Goal: Communication & Community: Ask a question

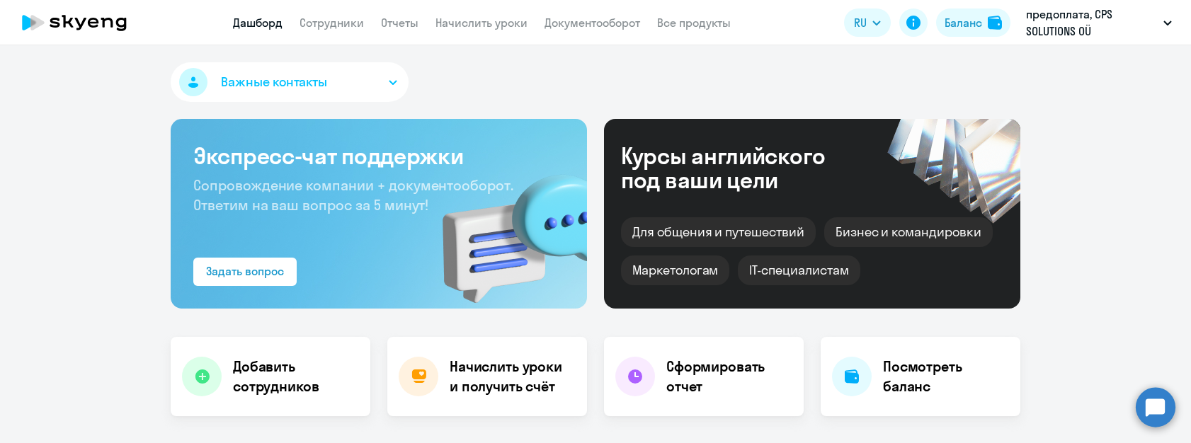
select select "30"
click at [1152, 404] on circle at bounding box center [1155, 407] width 40 height 40
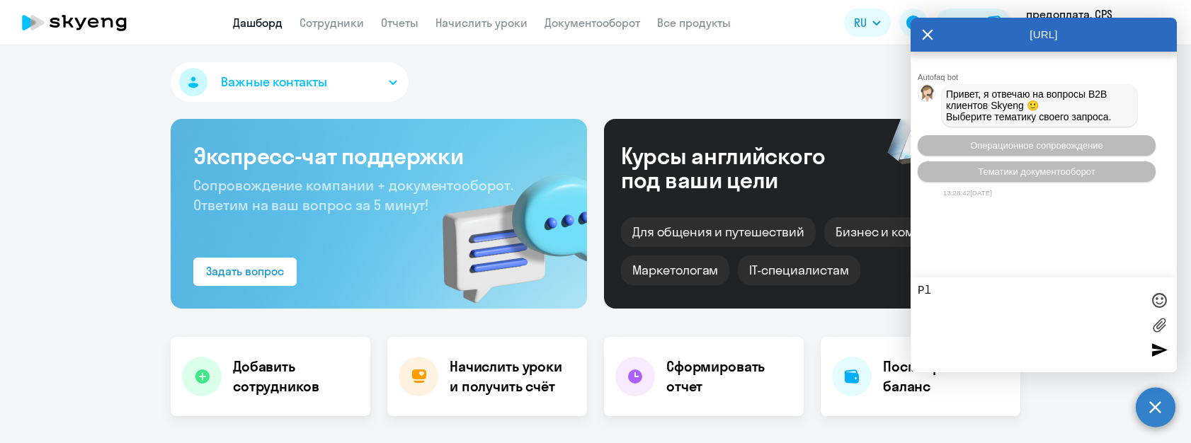
type textarea "P"
type textarea "з"
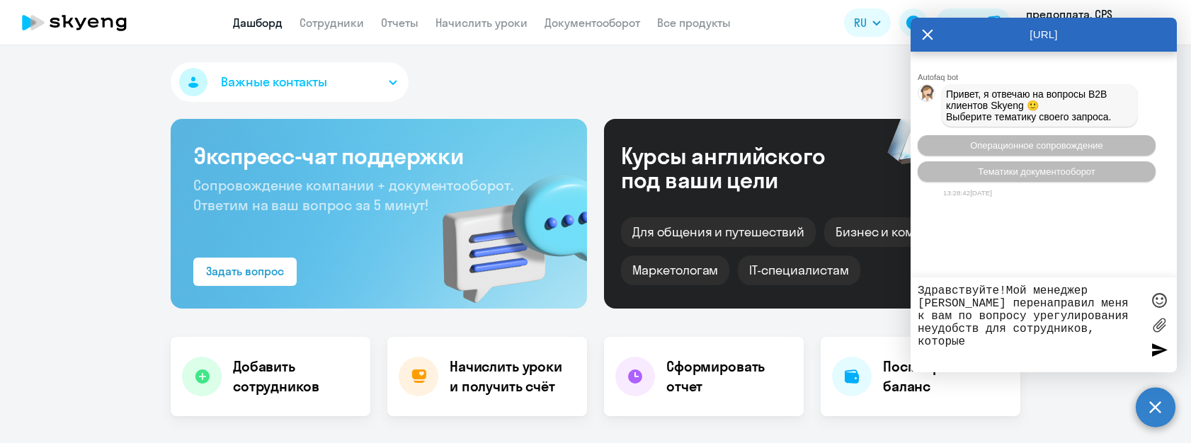
click at [938, 333] on textarea "Здравствуйте!Мой менеджер [PERSON_NAME] перенаправил меня к вам по вопросу урег…" at bounding box center [1029, 325] width 224 height 81
drag, startPoint x: 1068, startPoint y: 330, endPoint x: 1254, endPoint y: 330, distance: 186.2
click at [1190, 330] on html "Дашборд Сотрудники Отчеты Начислить уроки Документооборот Все продукты Дашборд …" at bounding box center [595, 221] width 1191 height 443
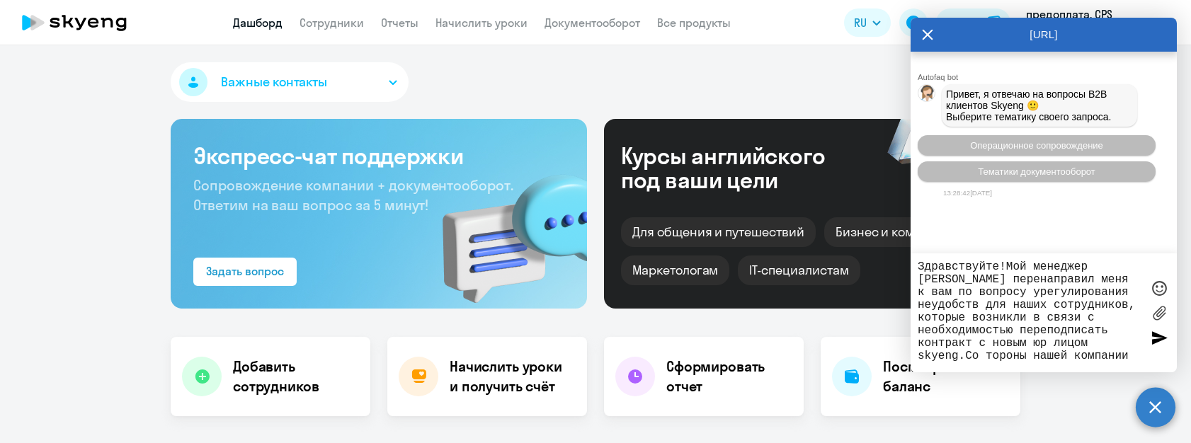
click at [980, 360] on textarea "Здравствуйте!Мой менеджер [PERSON_NAME] перенаправил меня к вам по вопросу урег…" at bounding box center [1029, 313] width 224 height 105
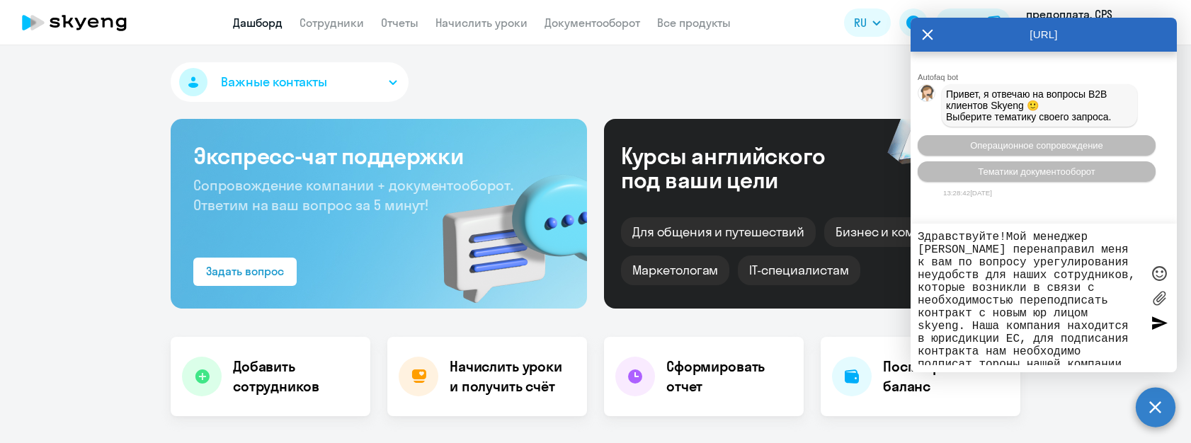
scroll to position [9, 0]
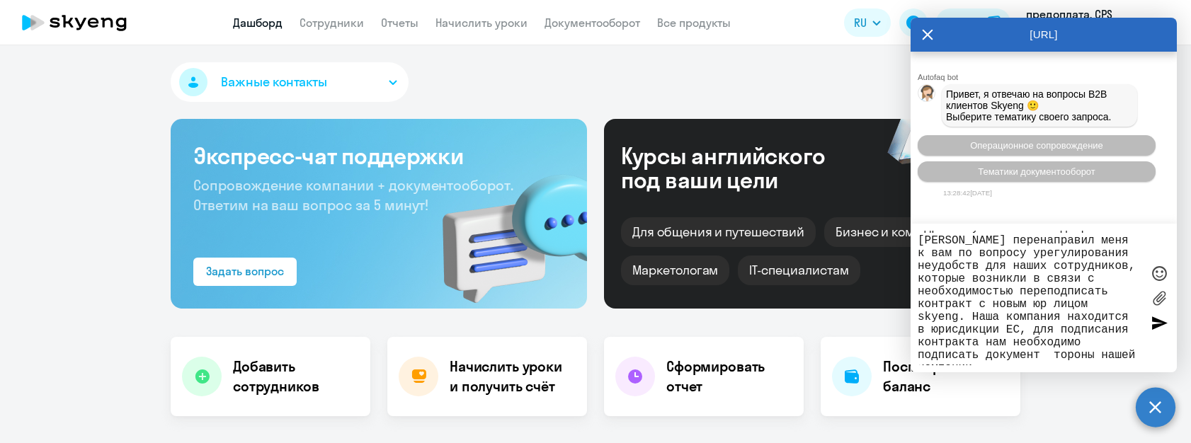
paste textarea "SCC"
click at [1029, 333] on textarea "Здравствуйте!Мой менеджер [PERSON_NAME] перенаправил меня к вам по вопросу урег…" at bounding box center [1029, 298] width 224 height 135
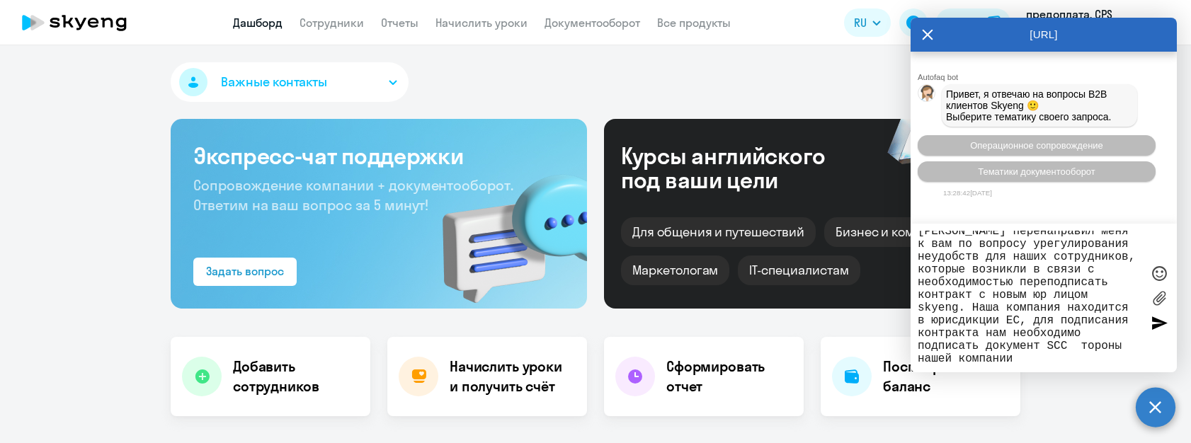
scroll to position [23, 0]
click at [1082, 347] on textarea "Здравствуйте!Мой менеджер [PERSON_NAME] перенаправил меня к вам по вопросу урег…" at bounding box center [1029, 298] width 224 height 135
click at [1077, 354] on textarea "Здравствуйте!Мой менеджер [PERSON_NAME] перенаправил меня к вам по вопросу урег…" at bounding box center [1029, 298] width 224 height 135
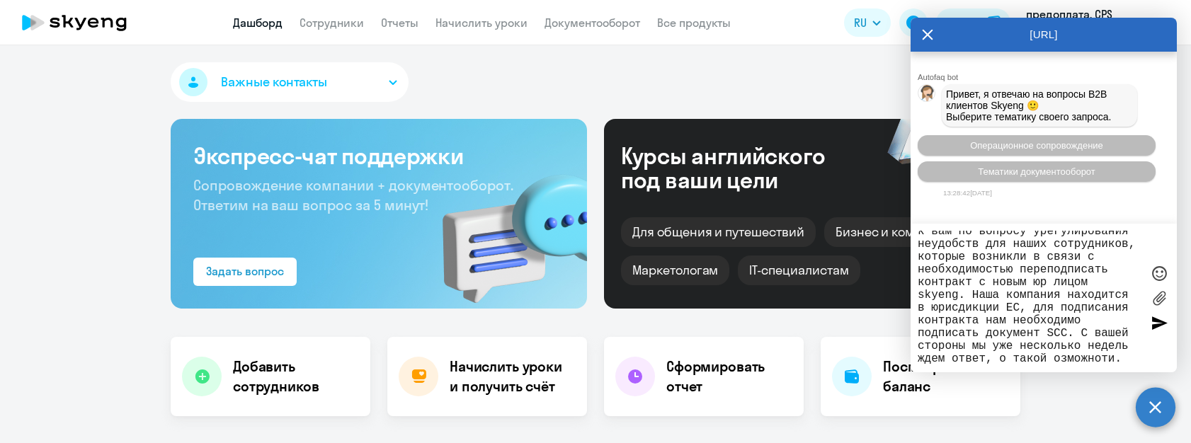
click at [1053, 360] on textarea "Здравствуйте!Мой менеджер [PERSON_NAME] перенаправил меня к вам по вопросу урег…" at bounding box center [1029, 298] width 224 height 135
drag, startPoint x: 1131, startPoint y: 360, endPoint x: 1006, endPoint y: 360, distance: 125.3
click at [1006, 360] on textarea "Здравствуйте!Мой менеджер [PERSON_NAME] перенаправил меня к вам по вопросу урег…" at bounding box center [1029, 298] width 224 height 135
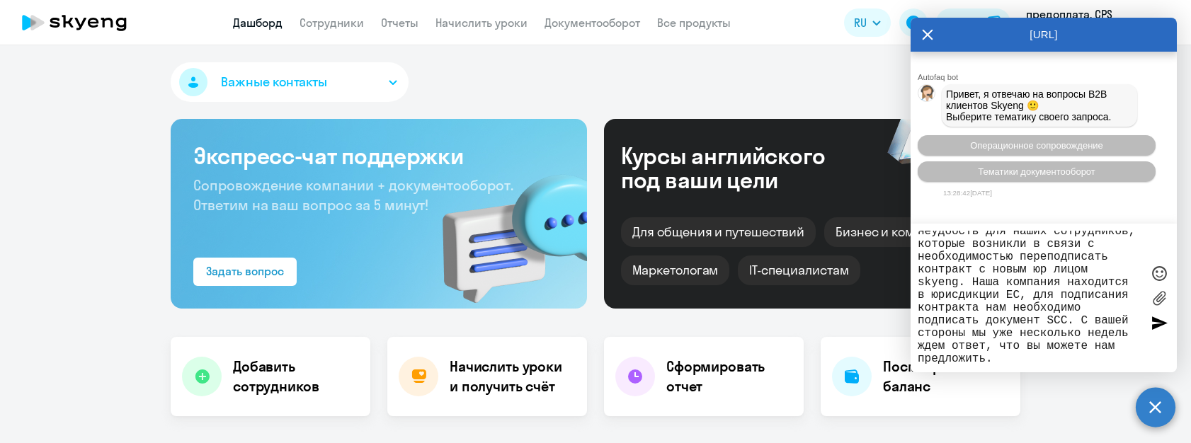
click at [1067, 319] on textarea "Здравствуйте!Мой менеджер [PERSON_NAME] перенаправил меня к вам по вопросу урег…" at bounding box center [1029, 298] width 224 height 135
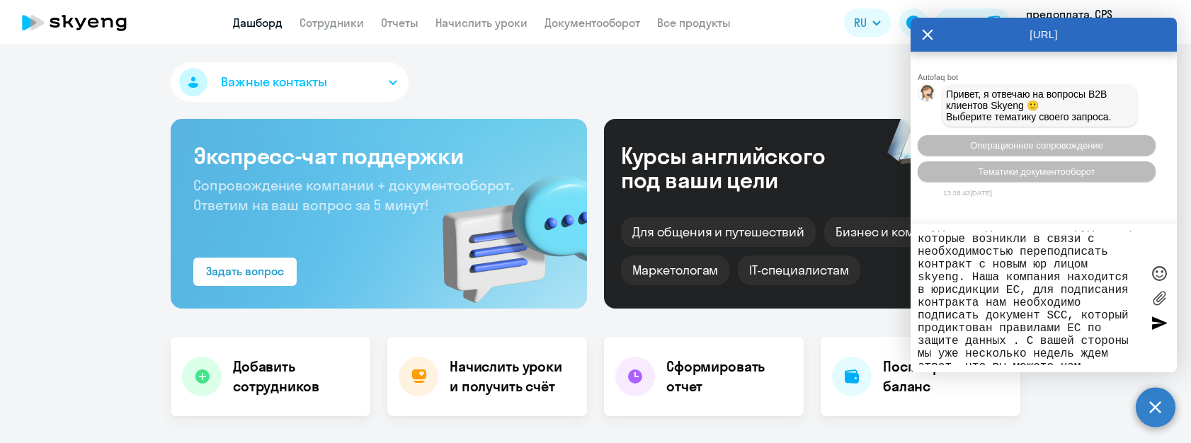
paste textarea "(General Data Protection Regulation"
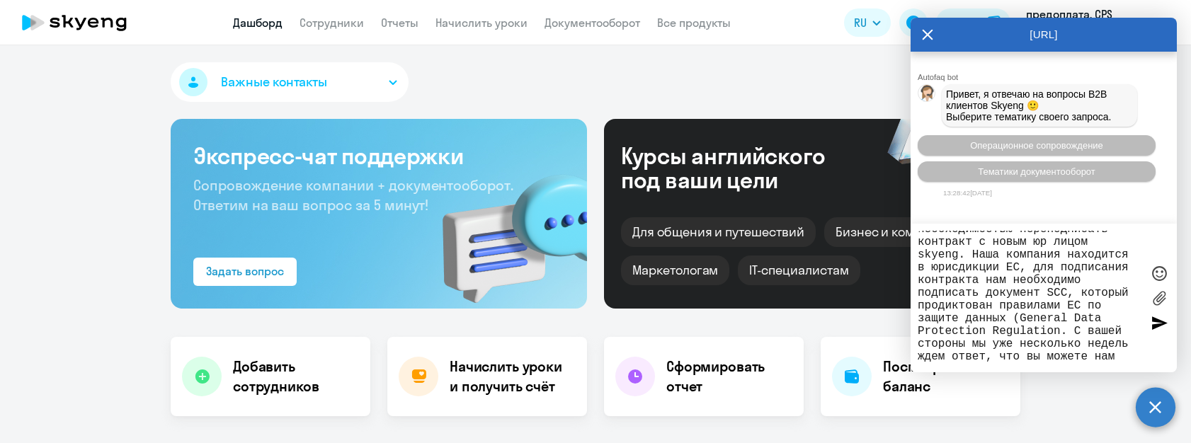
scroll to position [72, 0]
click at [1011, 321] on textarea "Здравствуйте!Мой менеджер [PERSON_NAME] перенаправил меня к вам по вопросу урег…" at bounding box center [1029, 298] width 224 height 135
paste textarea "GDPR"
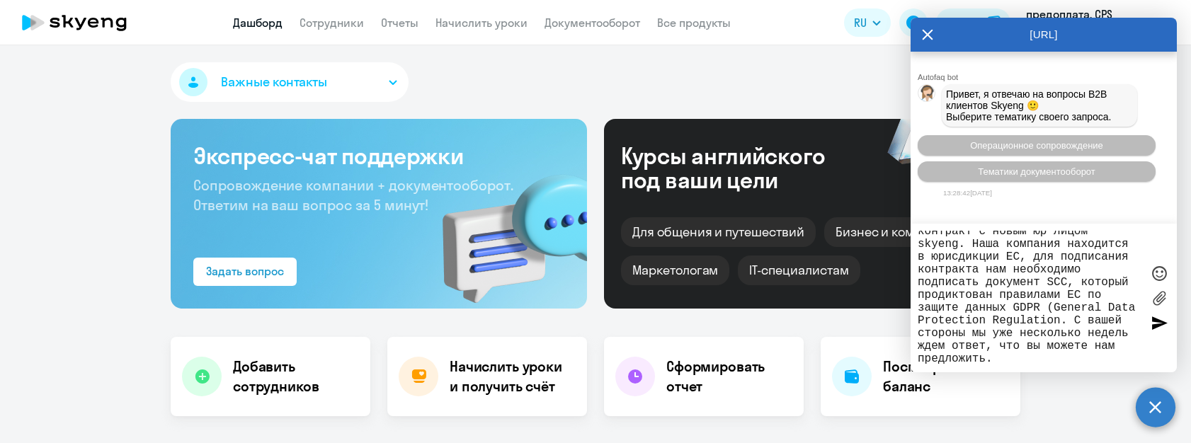
scroll to position [88, 0]
click at [1079, 321] on textarea "Здравствуйте!Мой менеджер [PERSON_NAME] перенаправил меня к вам по вопросу урег…" at bounding box center [1029, 298] width 224 height 135
paste textarea "это общий регламент по защите данных в ЕС, нарушать мы его не можем, так как бе…"
click at [1060, 321] on textarea "Здравствуйте!Мой менеджер [PERSON_NAME] перенаправил меня к вам по вопросу урег…" at bounding box center [1029, 298] width 224 height 135
click at [1078, 321] on textarea "Здравствуйте!Мой менеджер [PERSON_NAME] перенаправил меня к вам по вопросу урег…" at bounding box center [1029, 298] width 224 height 135
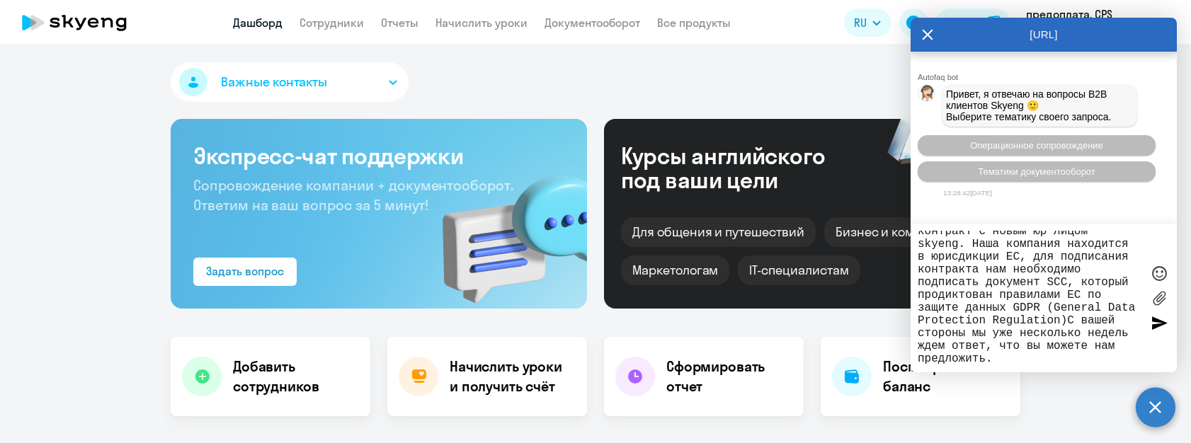
paste textarea "— это общий регламент по защите данных в ЕС, нарушать мы его не можем, так как …"
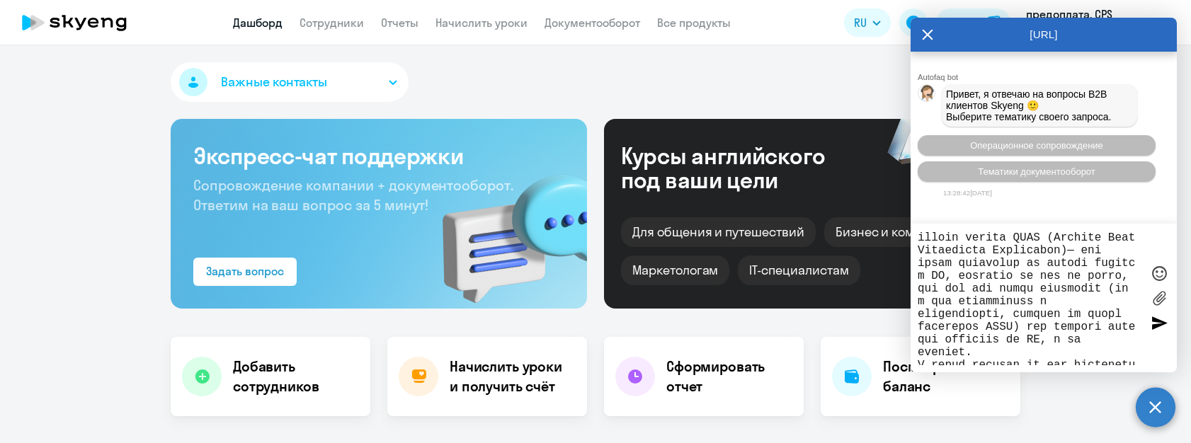
scroll to position [155, 0]
drag, startPoint x: 1114, startPoint y: 292, endPoint x: 1021, endPoint y: 333, distance: 101.1
click at [1021, 333] on textarea at bounding box center [1029, 298] width 224 height 135
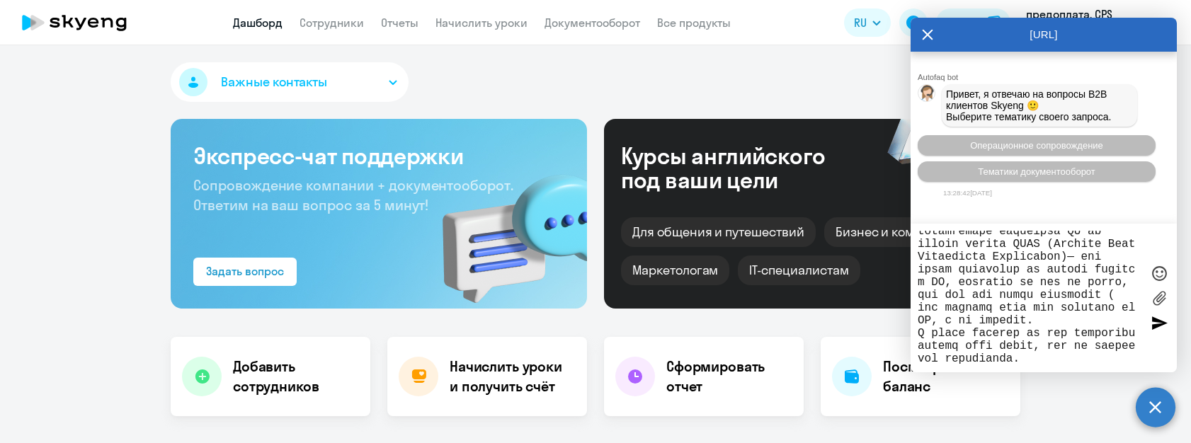
scroll to position [154, 0]
click at [1043, 355] on textarea at bounding box center [1029, 298] width 224 height 135
click at [1057, 321] on textarea at bounding box center [1029, 298] width 224 height 135
click at [1038, 362] on textarea at bounding box center [1029, 298] width 224 height 135
paste textarea "Данная ситуация и произошла не по нашей инициативе, а в связи с изменениями на …"
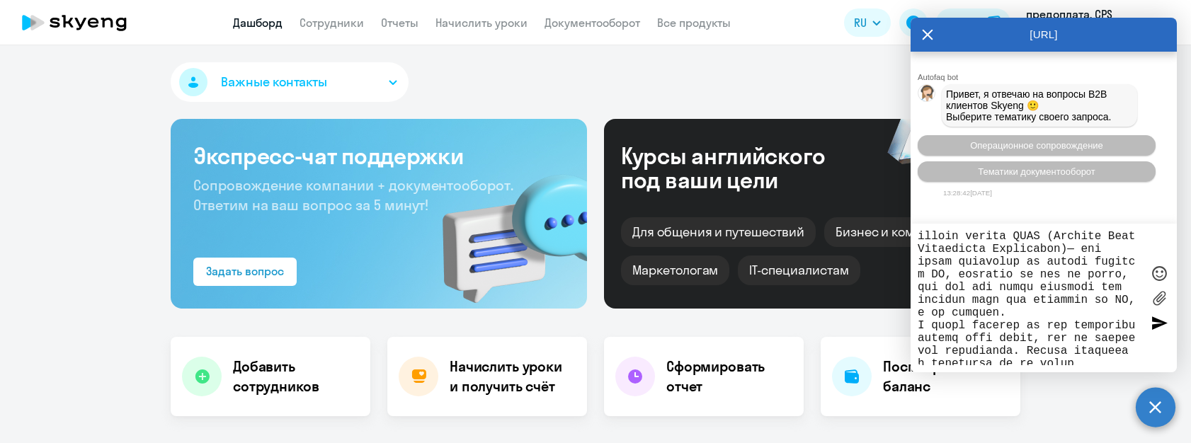
scroll to position [206, 0]
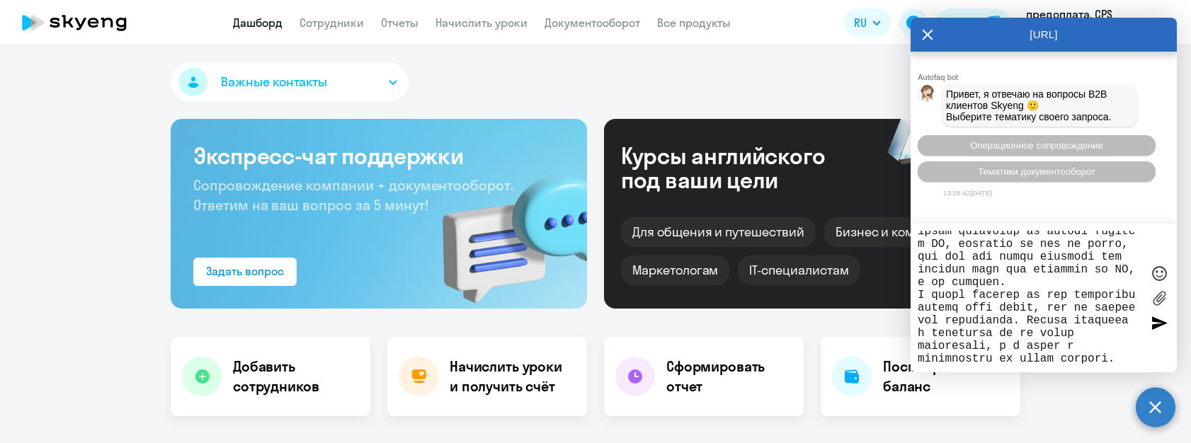
click at [1119, 350] on textarea at bounding box center [1029, 298] width 224 height 135
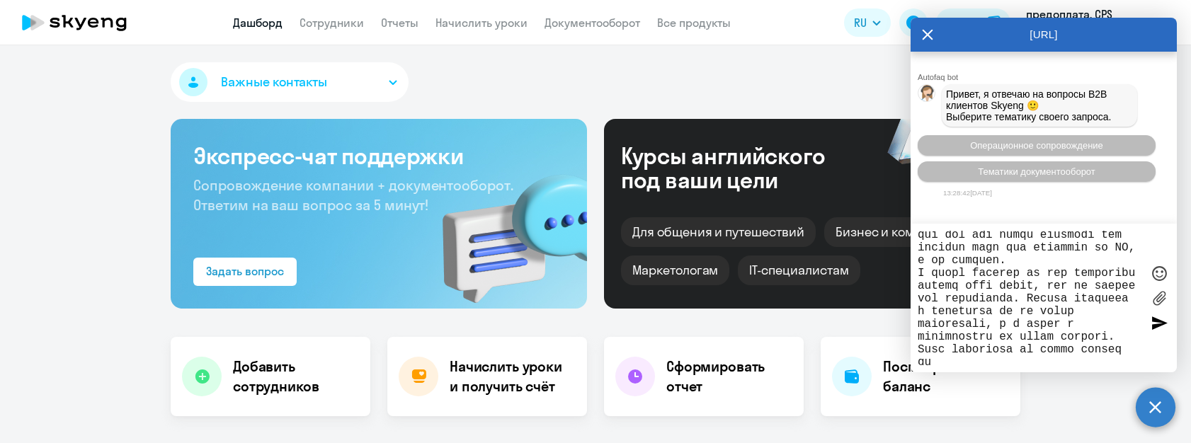
scroll to position [219, 0]
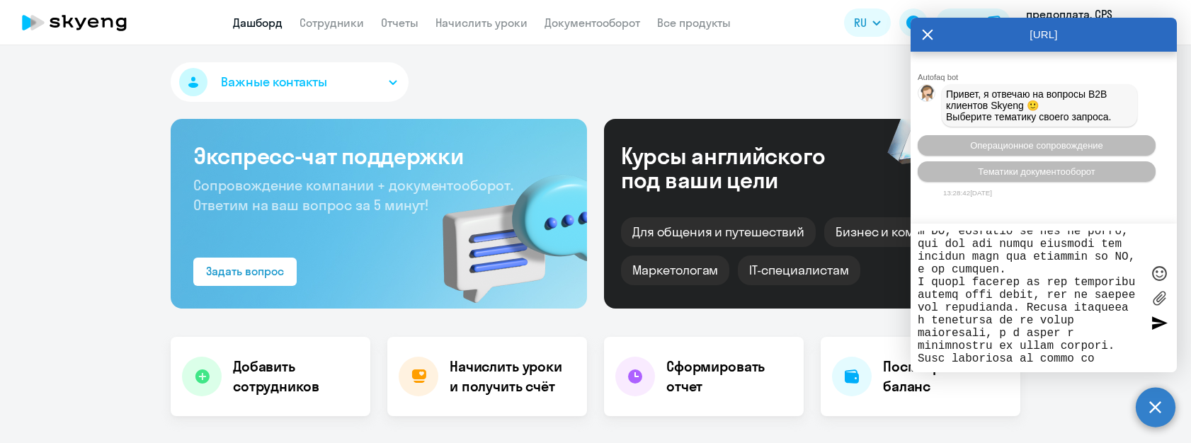
click at [994, 339] on textarea at bounding box center [1029, 298] width 224 height 135
click at [988, 343] on textarea at bounding box center [1029, 298] width 224 height 135
click at [1105, 353] on textarea at bounding box center [1029, 298] width 224 height 135
click at [1097, 345] on textarea at bounding box center [1029, 298] width 224 height 135
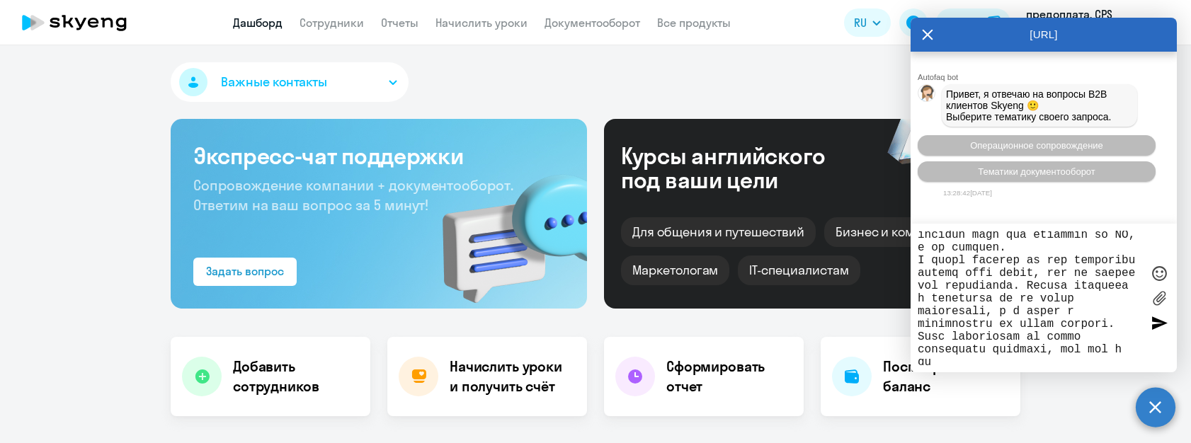
scroll to position [232, 0]
paste textarea "Будем признательны, если вы сможете предложить возможные варианты урегулировани…"
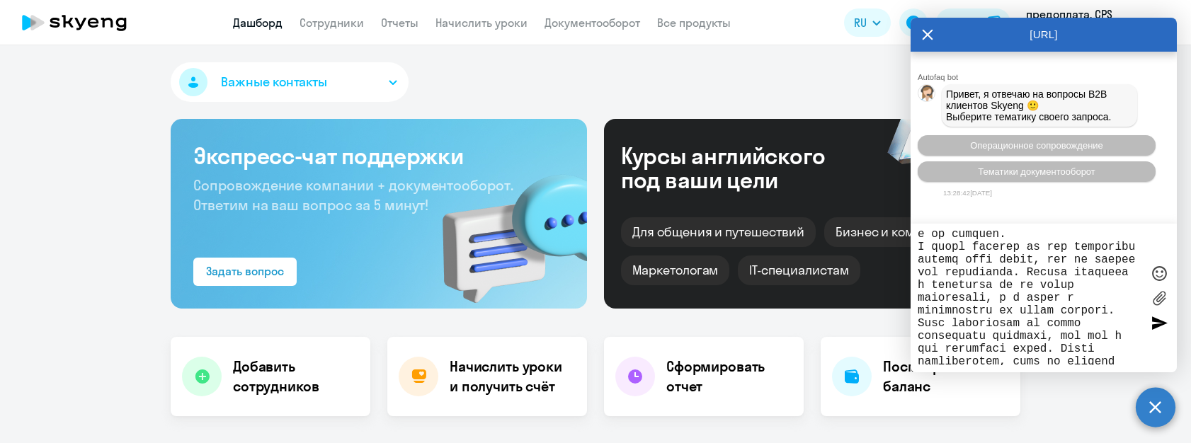
scroll to position [285, 0]
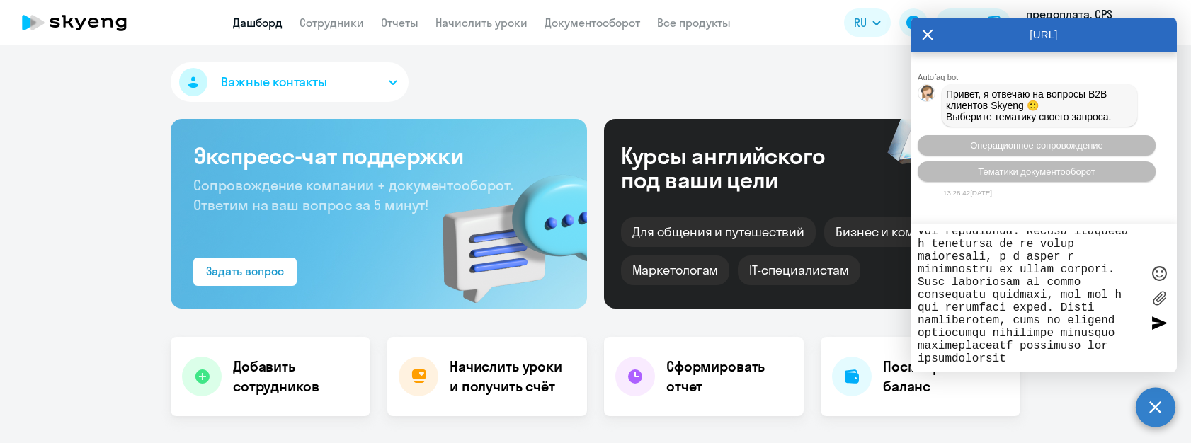
drag, startPoint x: 1059, startPoint y: 303, endPoint x: 1126, endPoint y: 313, distance: 67.3
click at [1126, 313] on textarea at bounding box center [1029, 298] width 224 height 135
click at [1069, 345] on textarea at bounding box center [1029, 298] width 224 height 135
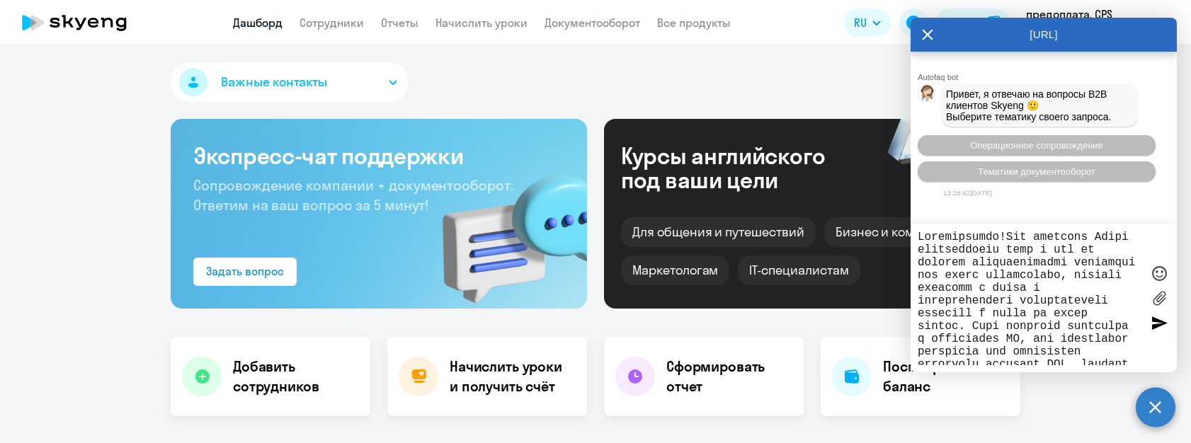
click at [1129, 238] on textarea at bounding box center [1029, 298] width 224 height 135
paste textarea "@Artem_Skyeng"
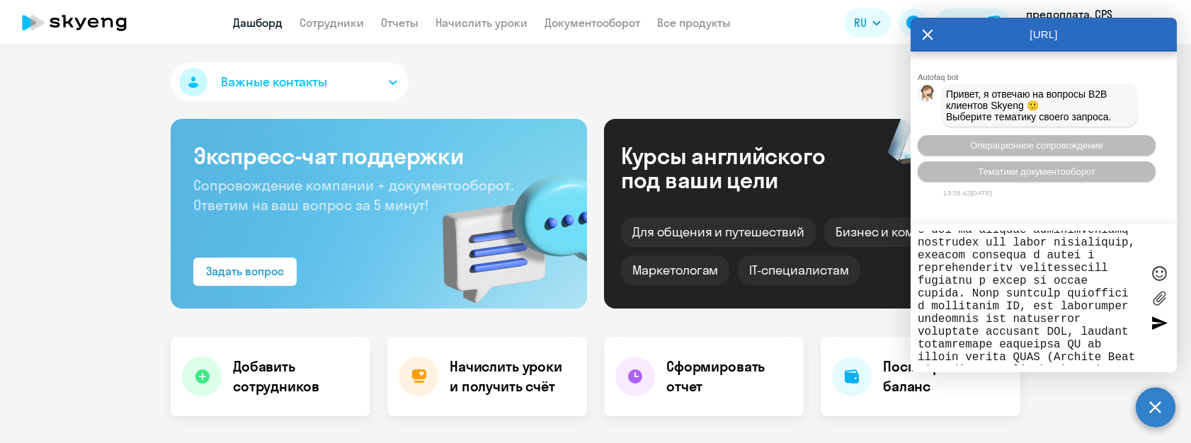
scroll to position [33, 0]
click at [1077, 271] on textarea at bounding box center [1029, 298] width 224 height 135
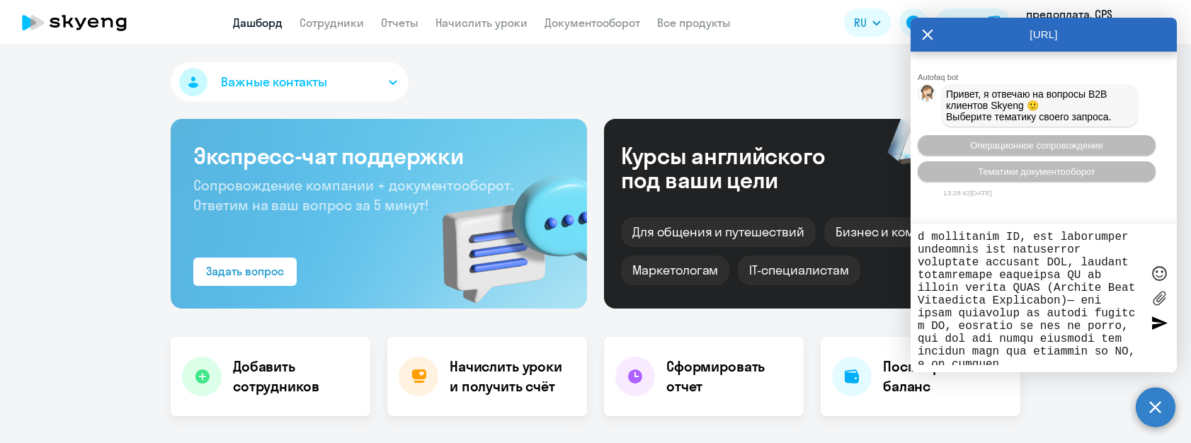
scroll to position [86, 0]
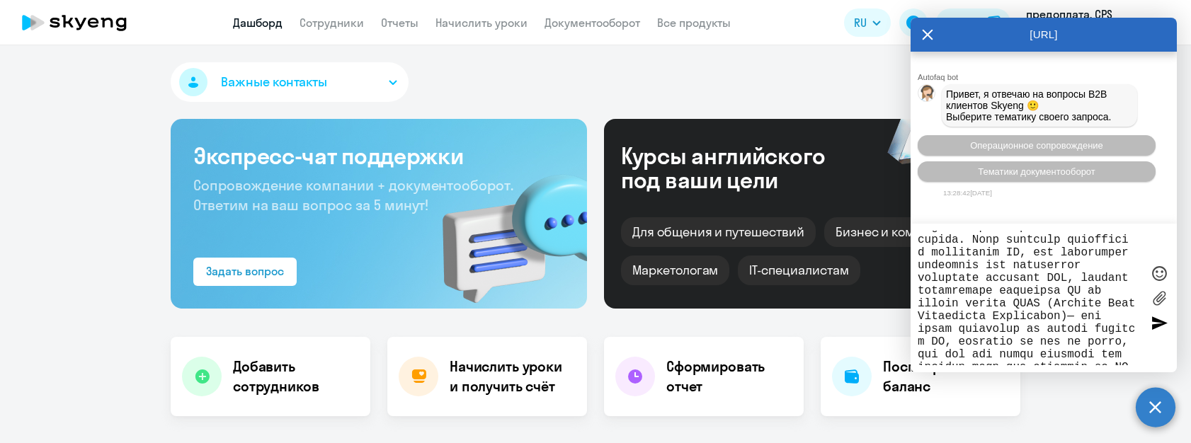
click at [965, 240] on textarea at bounding box center [1029, 298] width 224 height 135
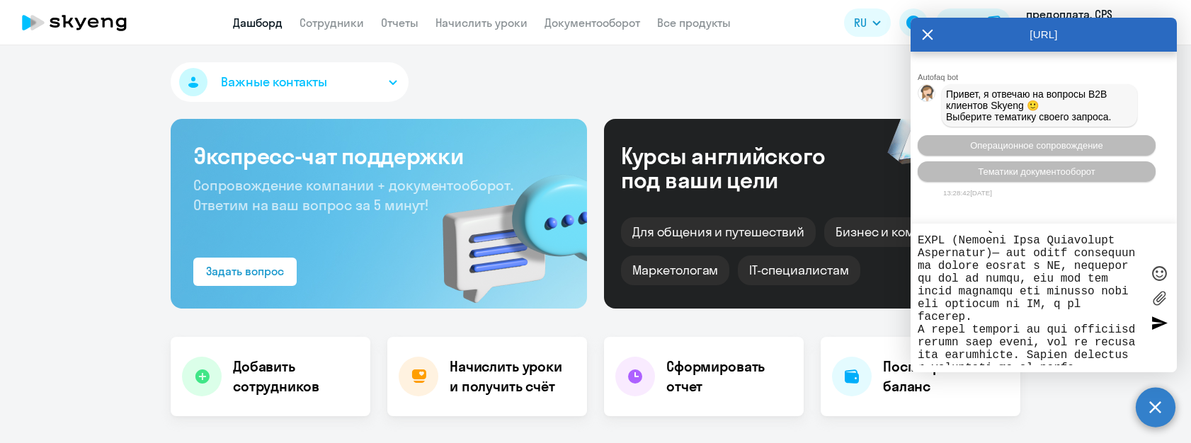
scroll to position [166, 0]
click at [1026, 319] on textarea at bounding box center [1029, 298] width 224 height 135
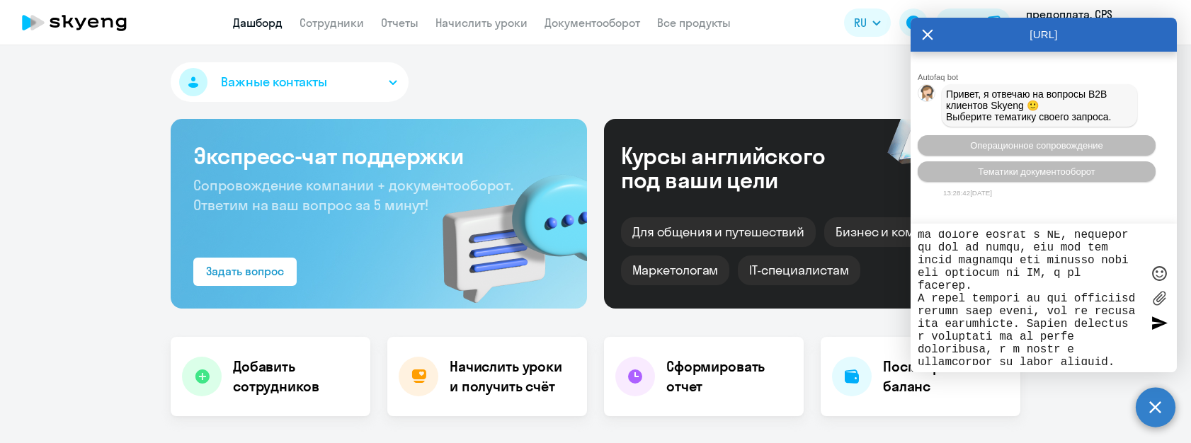
scroll to position [197, 0]
click at [1009, 329] on textarea at bounding box center [1029, 298] width 224 height 135
drag, startPoint x: 1012, startPoint y: 328, endPoint x: 1034, endPoint y: 321, distance: 23.3
click at [1034, 321] on textarea at bounding box center [1029, 298] width 224 height 135
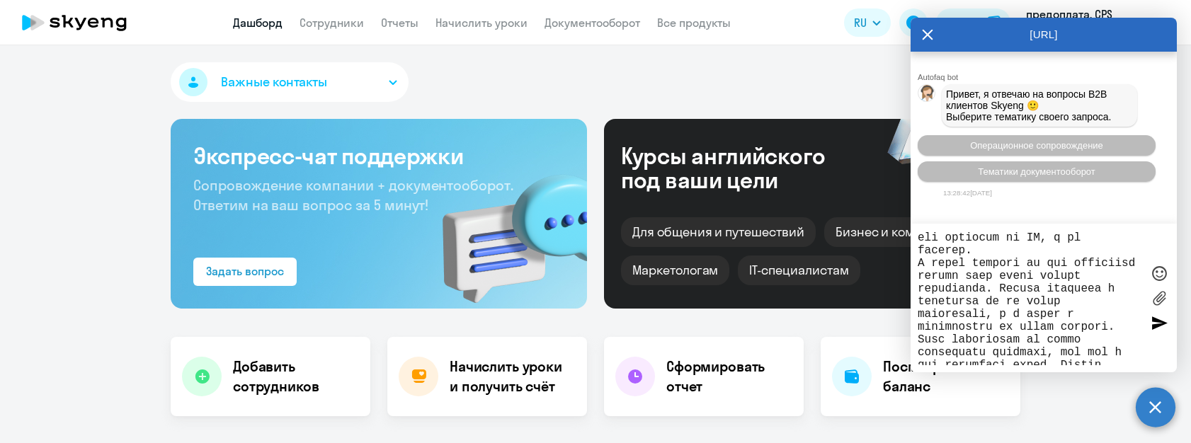
scroll to position [231, 0]
click at [1002, 297] on textarea at bounding box center [1029, 298] width 224 height 135
click at [1114, 331] on textarea at bounding box center [1029, 298] width 224 height 135
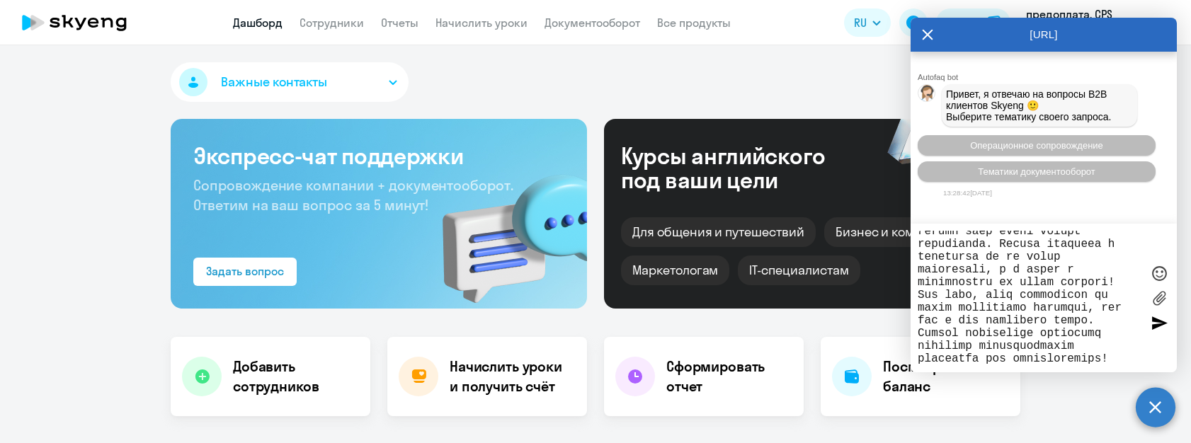
scroll to position [297, 0]
click at [1087, 309] on textarea at bounding box center [1029, 298] width 224 height 135
click at [1114, 312] on textarea at bounding box center [1029, 298] width 224 height 135
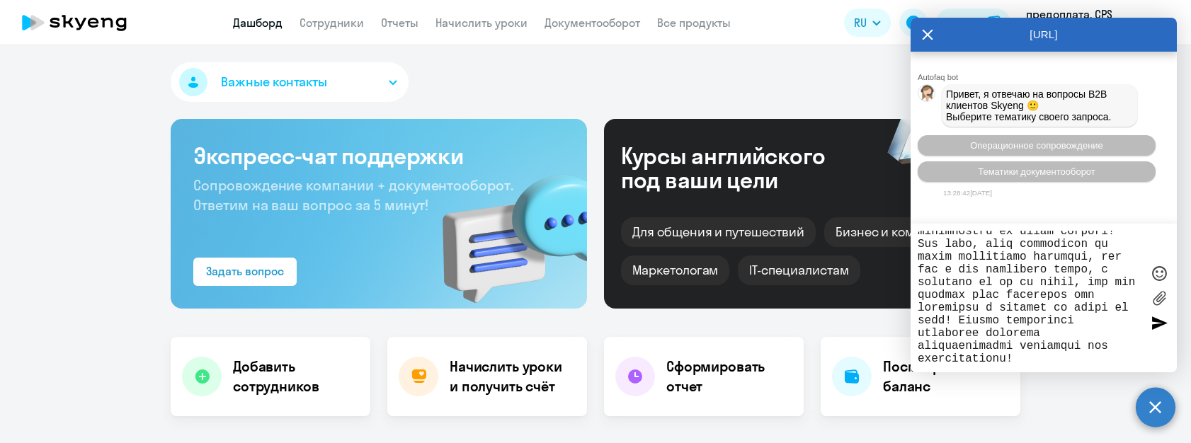
scroll to position [346, 0]
click at [1041, 345] on textarea at bounding box center [1029, 298] width 224 height 135
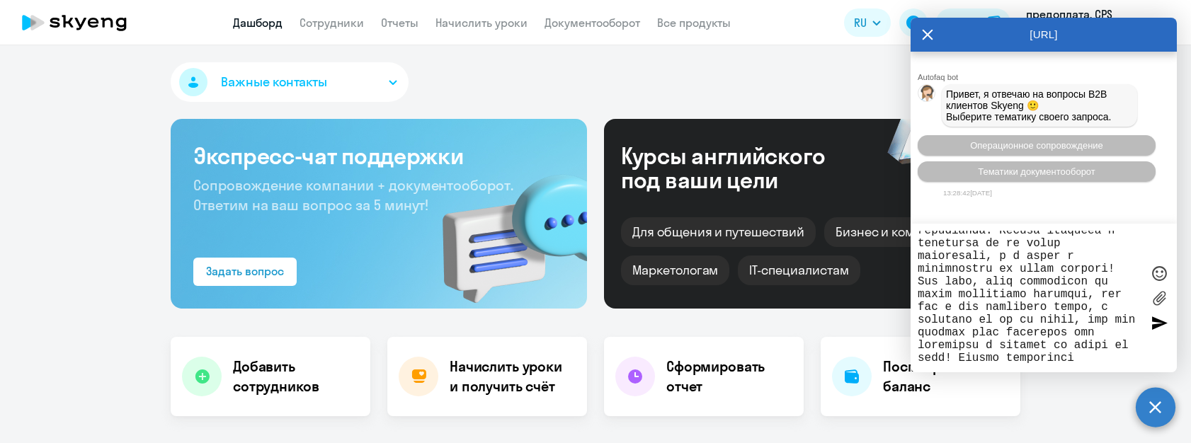
scroll to position [280, 0]
drag, startPoint x: 998, startPoint y: 235, endPoint x: 1128, endPoint y: 288, distance: 140.0
click at [1128, 288] on textarea at bounding box center [1029, 298] width 224 height 135
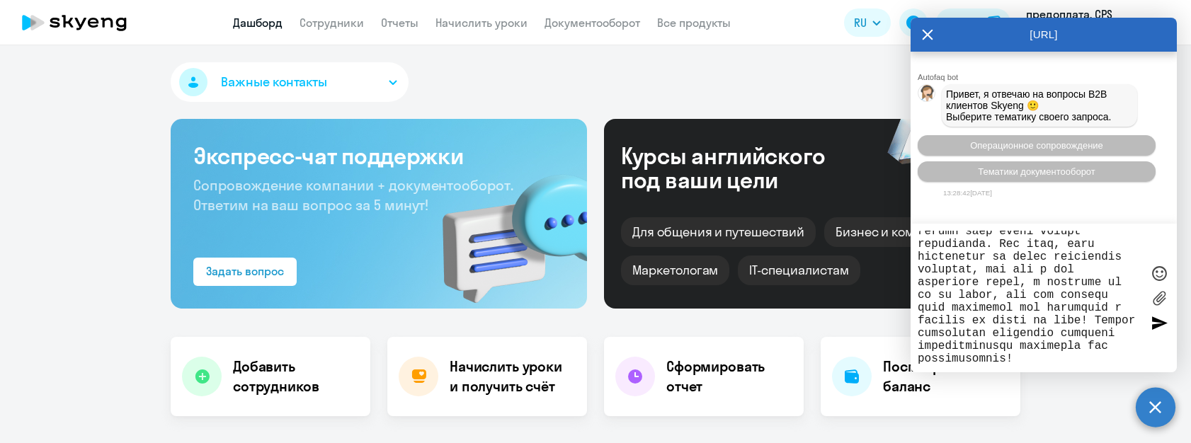
scroll to position [297, 0]
click at [1075, 345] on textarea at bounding box center [1029, 298] width 224 height 135
click at [1090, 307] on textarea at bounding box center [1029, 298] width 224 height 135
click at [1049, 346] on textarea at bounding box center [1029, 298] width 224 height 135
paste textarea "Данная ситуация и произошла не по нашей инициативе, а в связи с изменениями на …"
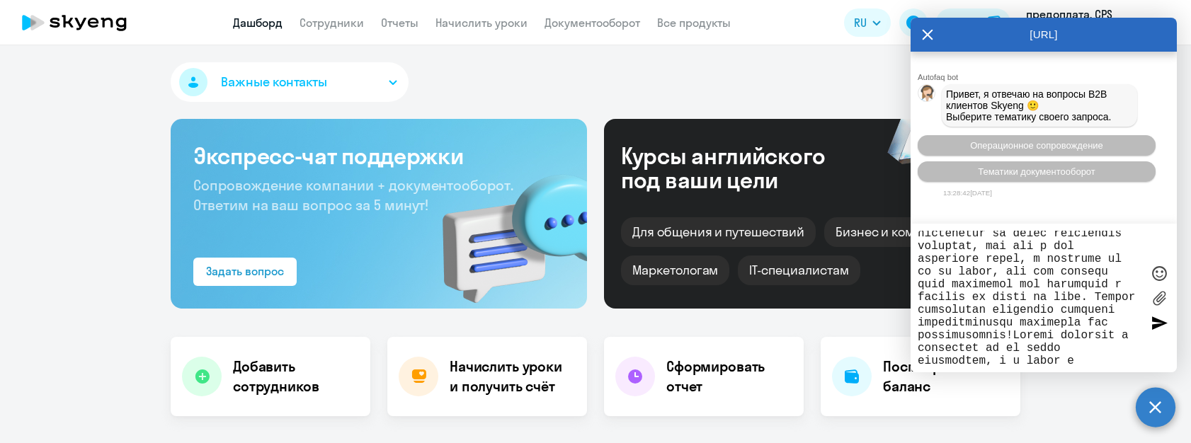
scroll to position [324, 0]
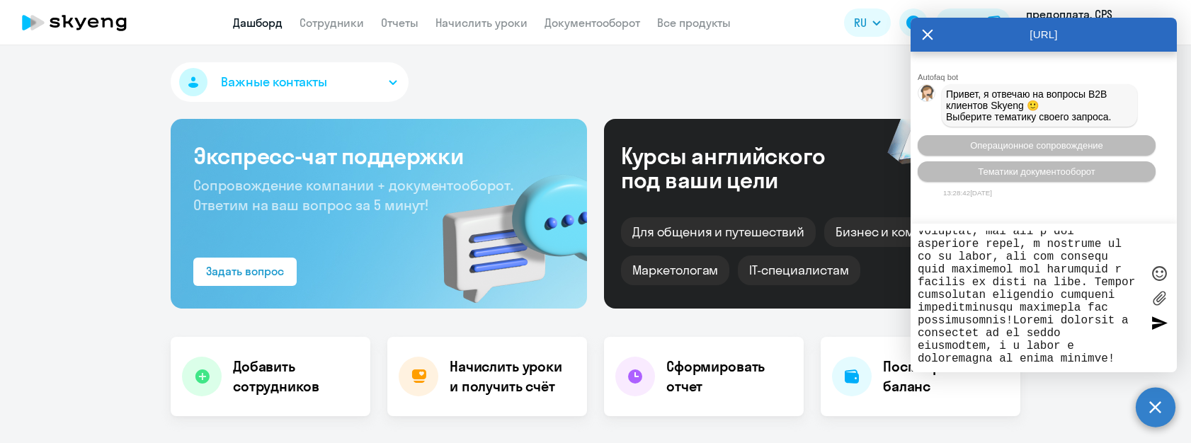
click at [1018, 318] on textarea at bounding box center [1029, 298] width 224 height 135
click at [1014, 319] on textarea at bounding box center [1029, 298] width 224 height 135
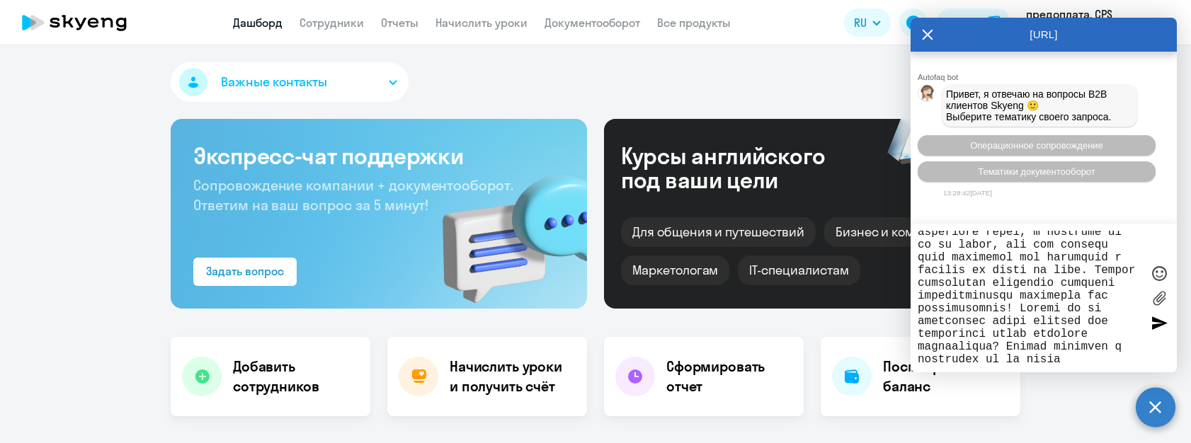
click at [1005, 347] on textarea at bounding box center [1029, 298] width 224 height 135
click at [1012, 349] on textarea at bounding box center [1029, 298] width 224 height 135
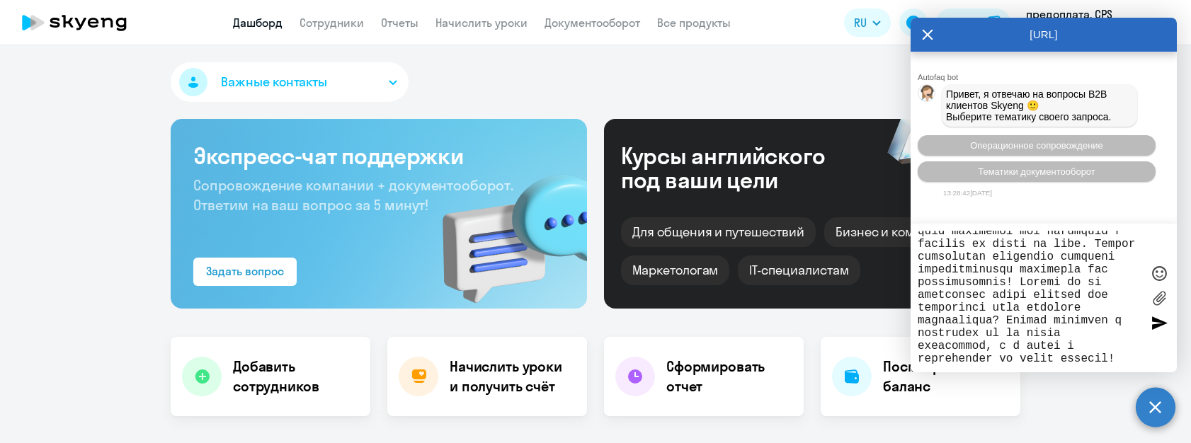
scroll to position [373, 0]
click at [1123, 310] on textarea at bounding box center [1029, 298] width 224 height 135
click at [1014, 311] on textarea at bounding box center [1029, 298] width 224 height 135
click at [951, 282] on textarea at bounding box center [1029, 298] width 224 height 135
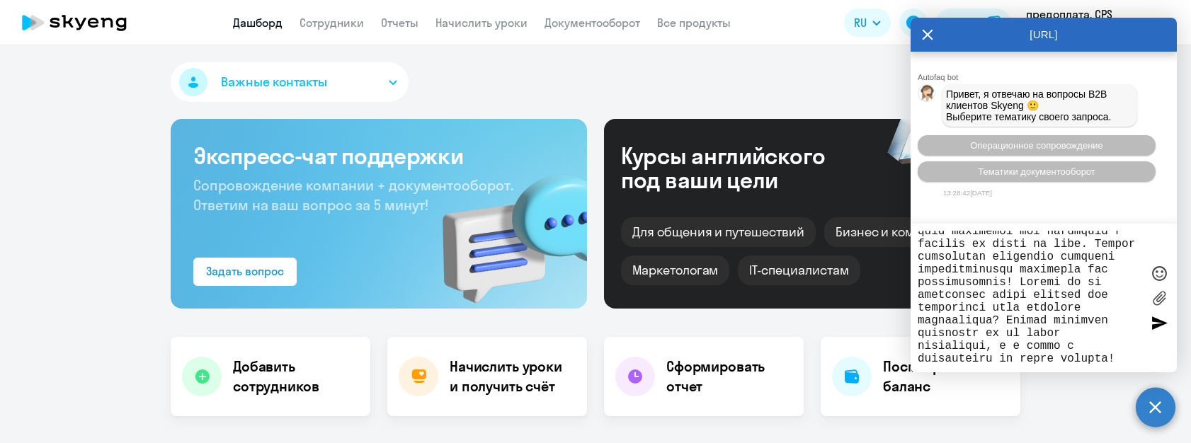
click at [987, 283] on textarea at bounding box center [1029, 298] width 224 height 135
drag, startPoint x: 985, startPoint y: 292, endPoint x: 953, endPoint y: 292, distance: 32.6
click at [953, 292] on textarea at bounding box center [1029, 298] width 224 height 135
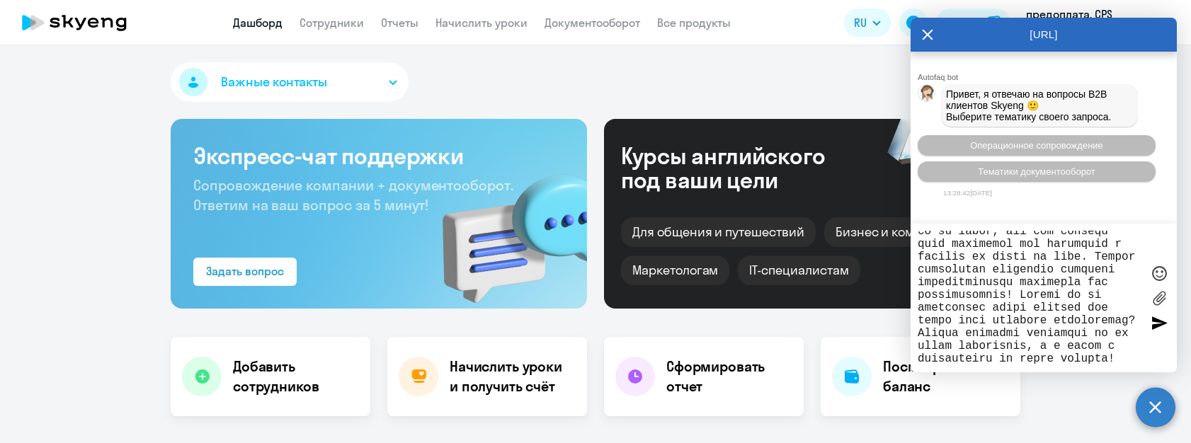
scroll to position [363, 0]
click at [1091, 304] on textarea at bounding box center [1029, 298] width 224 height 135
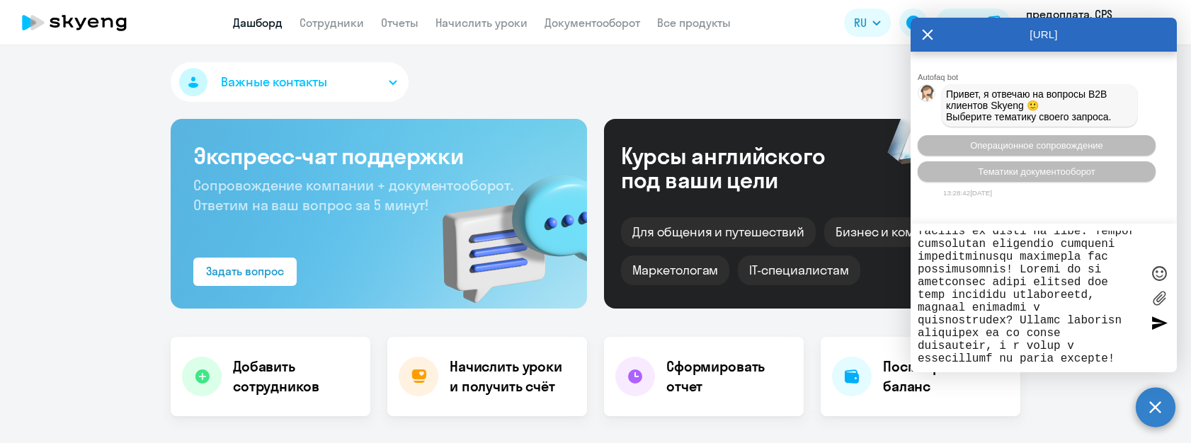
scroll to position [389, 0]
click at [1026, 310] on textarea at bounding box center [1029, 298] width 224 height 135
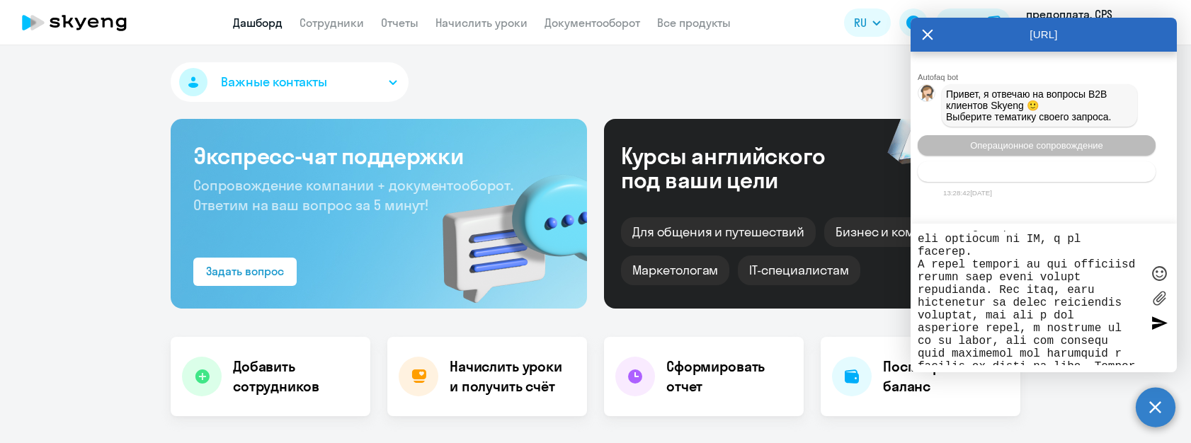
scroll to position [0, 0]
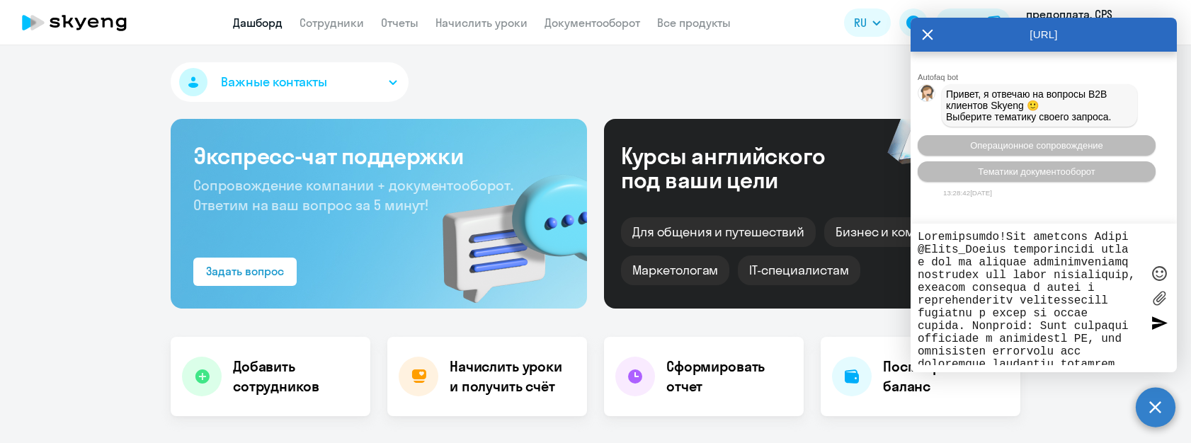
drag, startPoint x: 1119, startPoint y: 345, endPoint x: 898, endPoint y: 165, distance: 285.8
click at [898, 165] on body "Дашборд Сотрудники Отчеты Начислить уроки Документооборот Все продукты Дашборд …" at bounding box center [595, 221] width 1191 height 443
click at [1041, 297] on textarea at bounding box center [1029, 298] width 224 height 135
type textarea "Loremipsumdo!Sit ametcons Adipi @Elits_Doeius temporincidi utla e dol ma aliqua…"
click at [1161, 319] on div at bounding box center [1158, 322] width 21 height 21
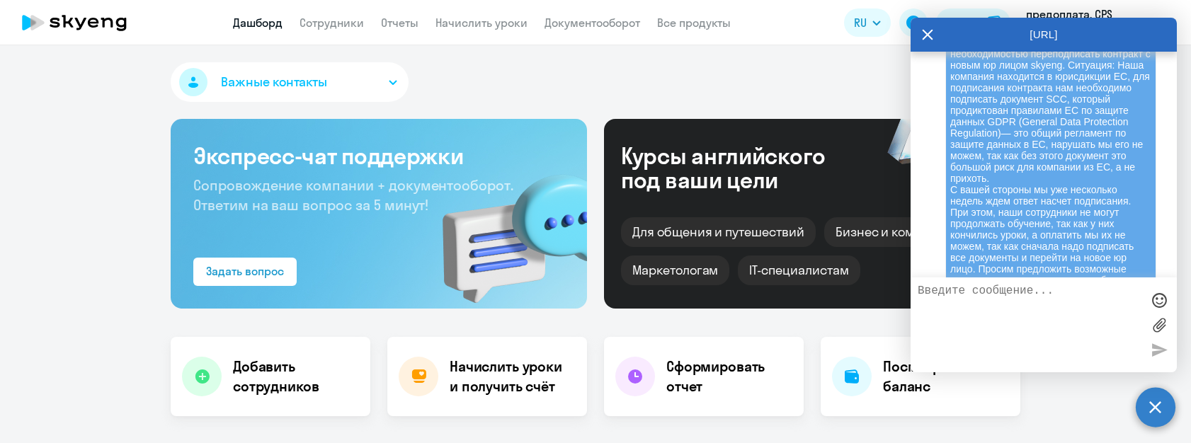
scroll to position [456, 0]
